Goal: Information Seeking & Learning: Learn about a topic

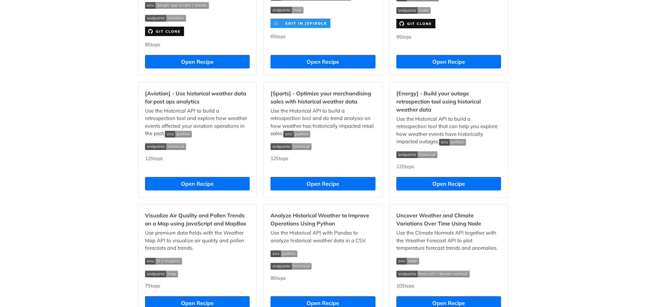
scroll to position [585, 0]
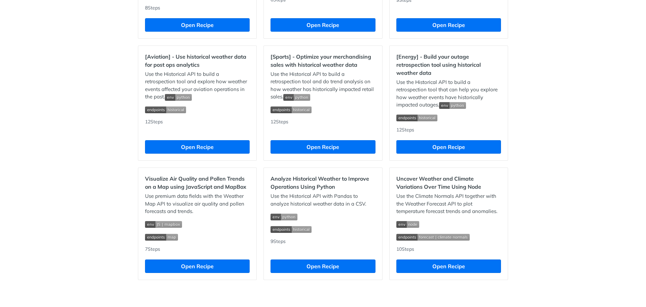
click at [160, 181] on h2 "Visualize Air Quality and Pollen Trends on a Map using JavaScript and MapBox" at bounding box center [197, 182] width 105 height 16
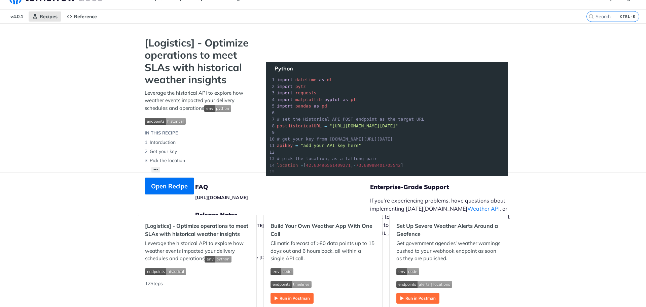
scroll to position [0, 0]
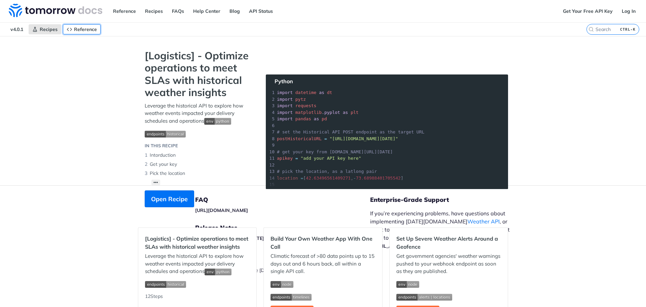
click at [86, 26] on span "Reference" at bounding box center [85, 29] width 23 height 6
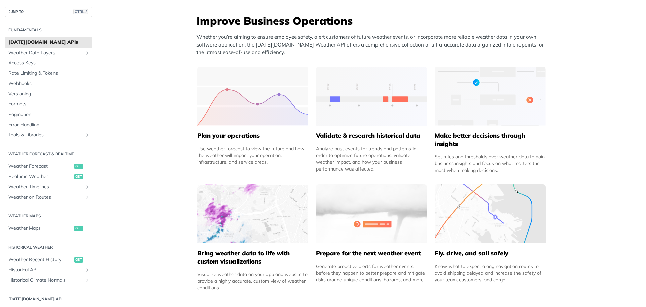
scroll to position [303, 0]
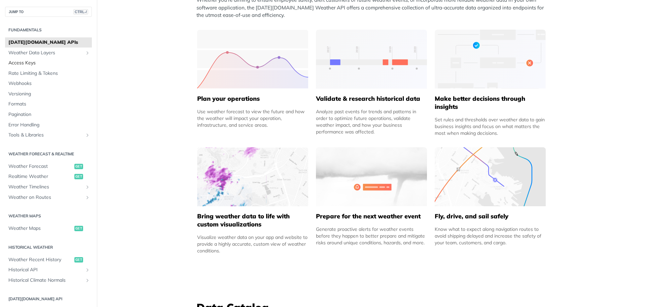
click at [11, 64] on span "Access Keys" at bounding box center [49, 63] width 82 height 7
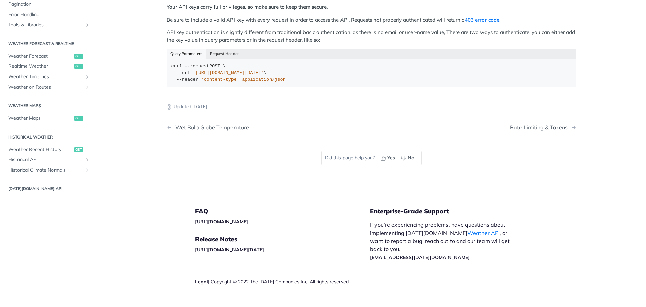
scroll to position [158, 0]
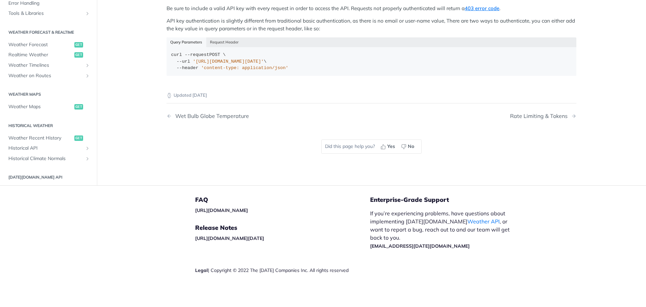
click at [211, 144] on div "Updated [DATE] Wet Bulb Globe Temperature Rate Limiting & Tokens Did this page …" at bounding box center [372, 124] width 410 height 86
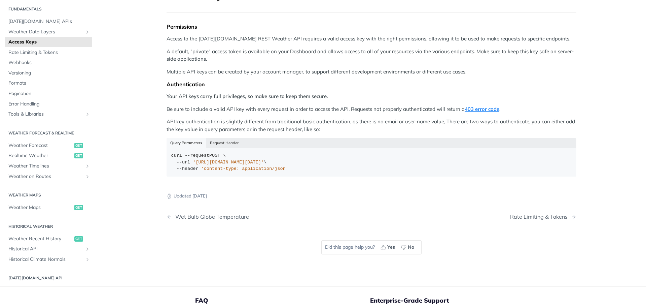
scroll to position [57, 0]
click at [59, 147] on span "Weather Forecast" at bounding box center [40, 145] width 64 height 7
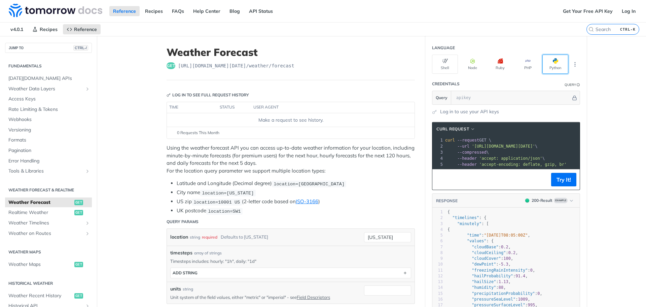
click at [550, 65] on button "Python" at bounding box center [556, 64] width 26 height 19
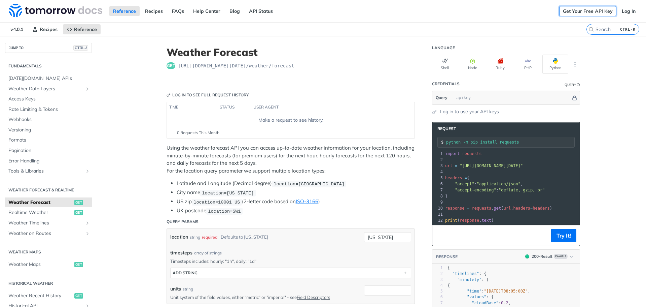
click at [562, 13] on link "Get Your Free API Key" at bounding box center [587, 11] width 57 height 10
click at [565, 7] on link "Get Your Free API Key" at bounding box center [587, 11] width 57 height 10
